Goal: Check status: Check status

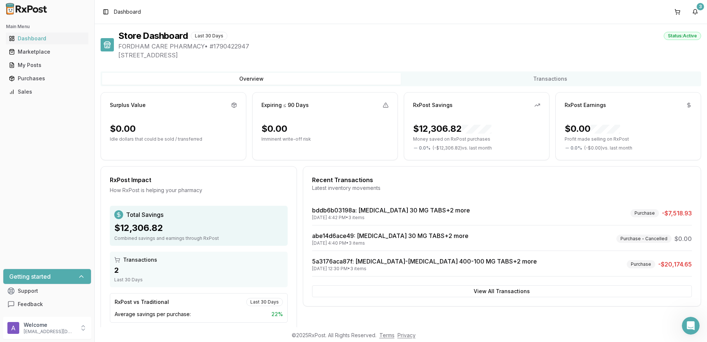
scroll to position [17, 0]
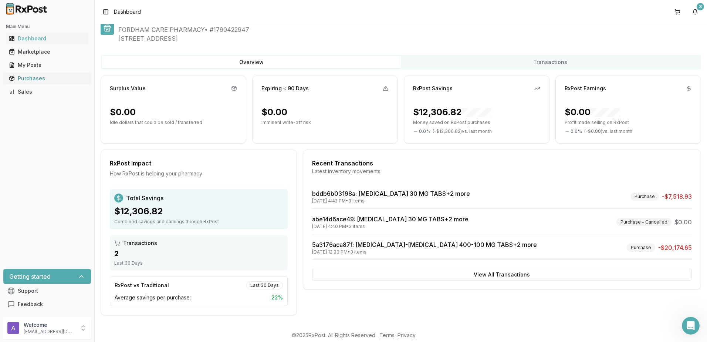
click at [30, 80] on div "Purchases" at bounding box center [47, 78] width 77 height 7
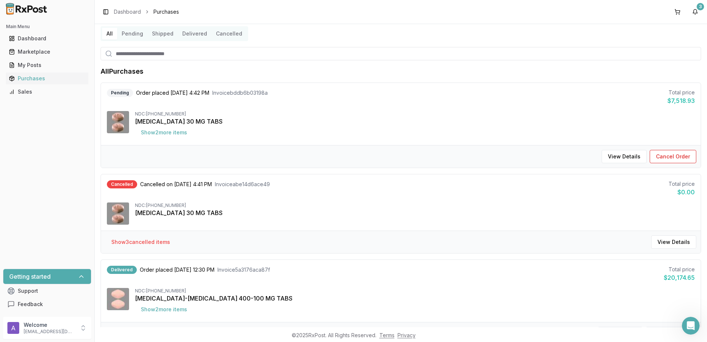
scroll to position [37, 0]
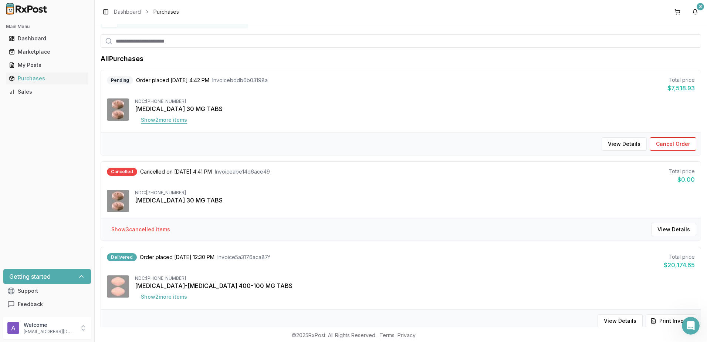
click at [180, 122] on button "Show 2 more item s" at bounding box center [164, 119] width 58 height 13
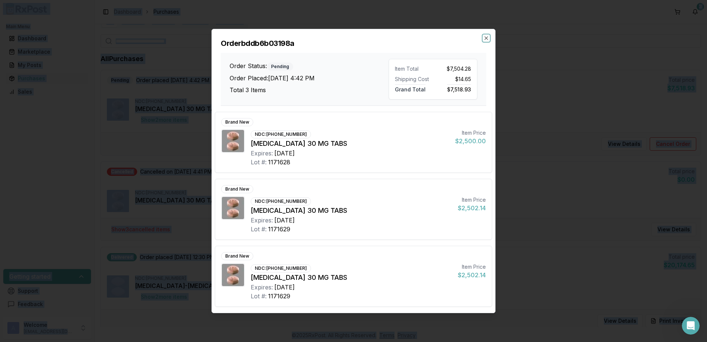
click at [487, 37] on icon "button" at bounding box center [486, 38] width 6 height 6
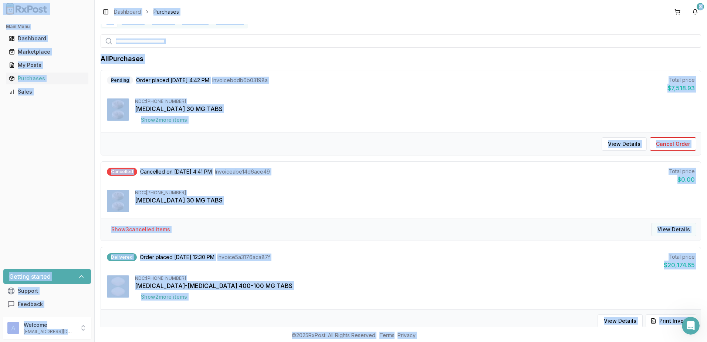
click at [674, 230] on button "View Details" at bounding box center [673, 229] width 45 height 13
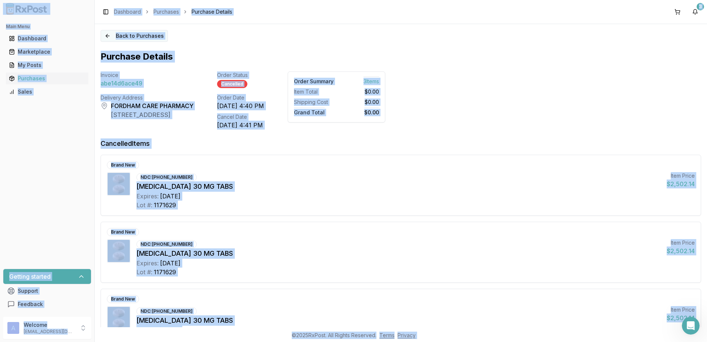
click at [141, 31] on button "Back to Purchases" at bounding box center [134, 36] width 67 height 12
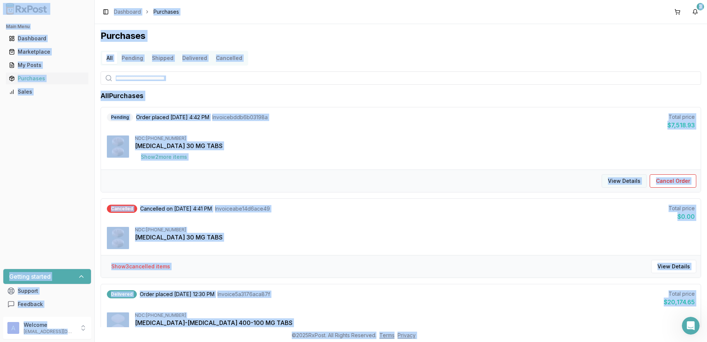
click at [611, 183] on button "View Details" at bounding box center [623, 180] width 45 height 13
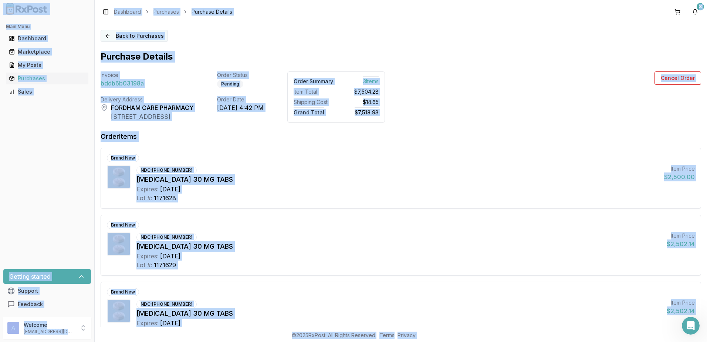
click at [107, 34] on button "Back to Purchases" at bounding box center [134, 36] width 67 height 12
